Goal: Find specific page/section: Find specific page/section

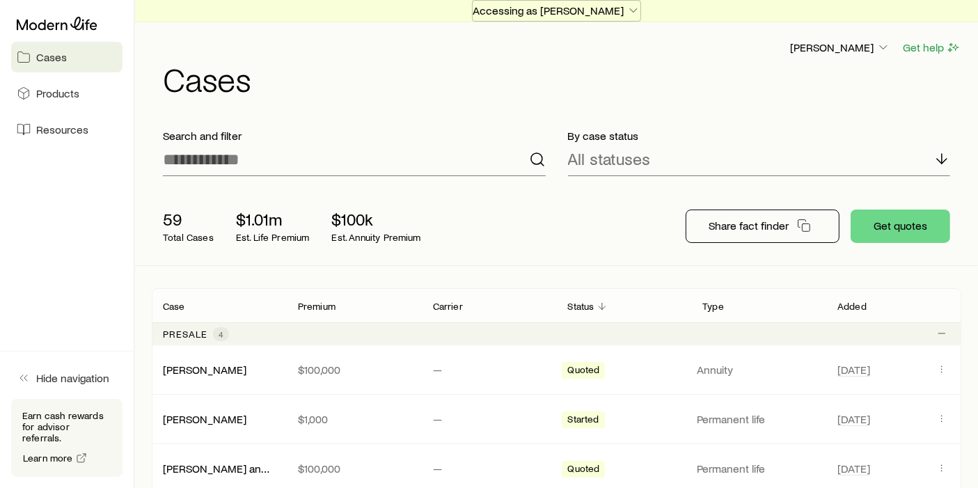
click at [602, 10] on p "Accessing as [PERSON_NAME]" at bounding box center [557, 10] width 168 height 14
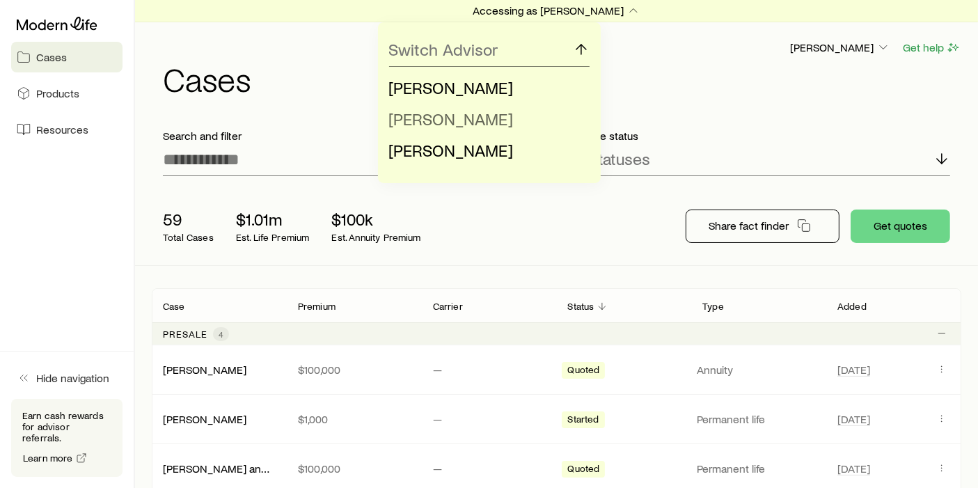
click at [548, 116] on li "[PERSON_NAME]" at bounding box center [485, 119] width 192 height 31
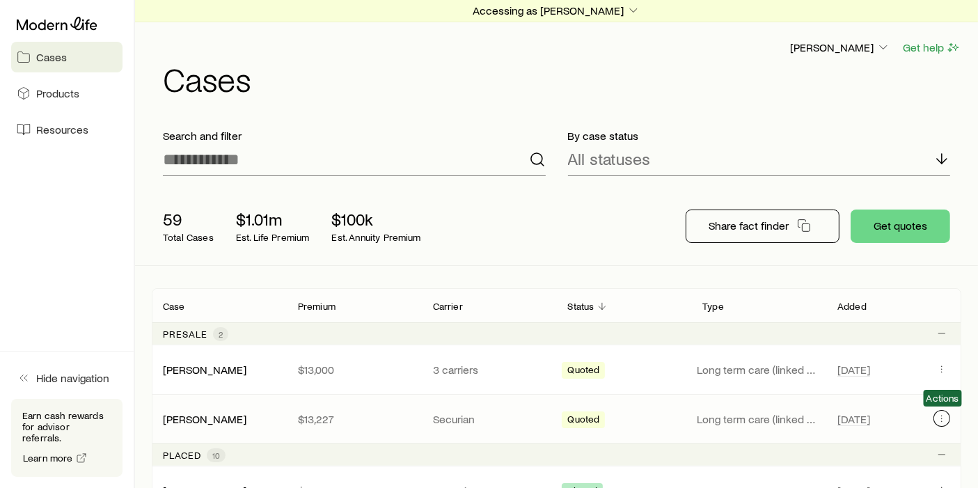
click at [939, 421] on icon "Client cases" at bounding box center [942, 418] width 11 height 11
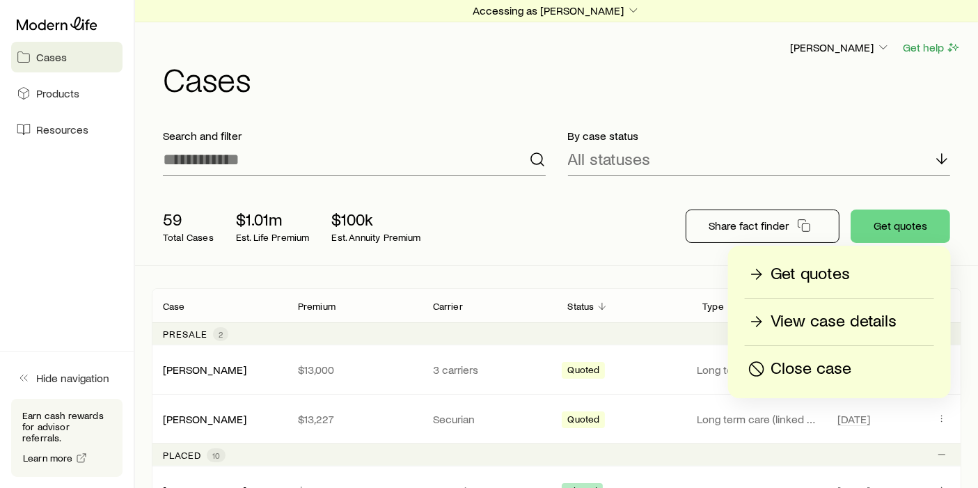
click at [801, 328] on p "View case details" at bounding box center [834, 322] width 126 height 22
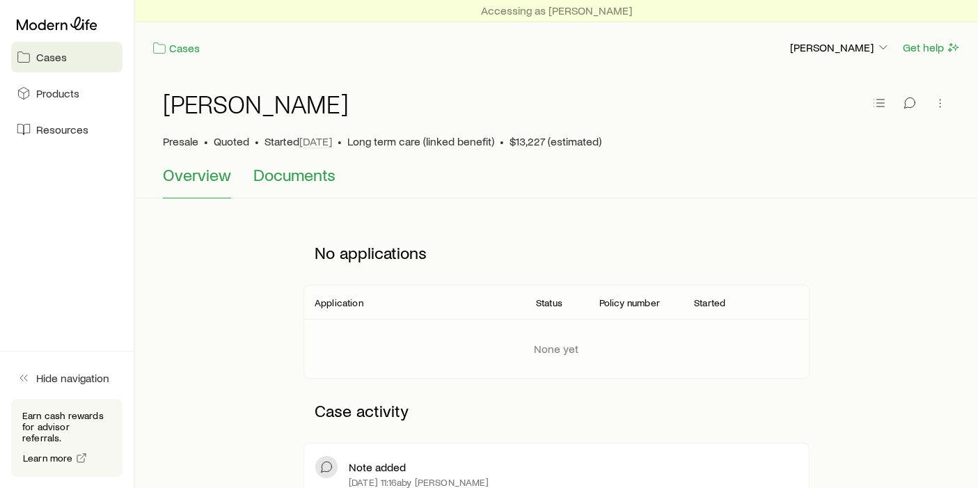
click at [310, 176] on span "Documents" at bounding box center [294, 174] width 82 height 19
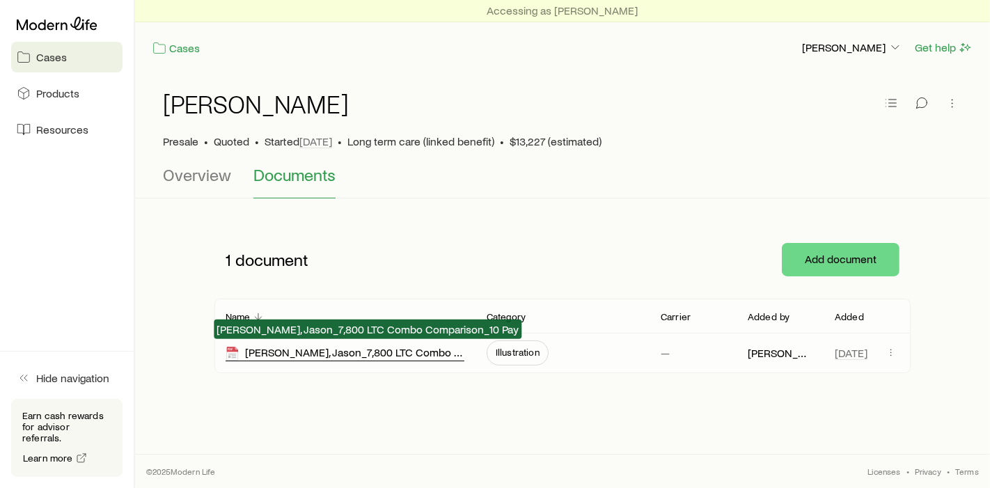
click at [436, 345] on div "[PERSON_NAME], Jason_7,800 LTC Combo Comparison_10 Pay" at bounding box center [345, 353] width 239 height 16
